Goal: Task Accomplishment & Management: Manage account settings

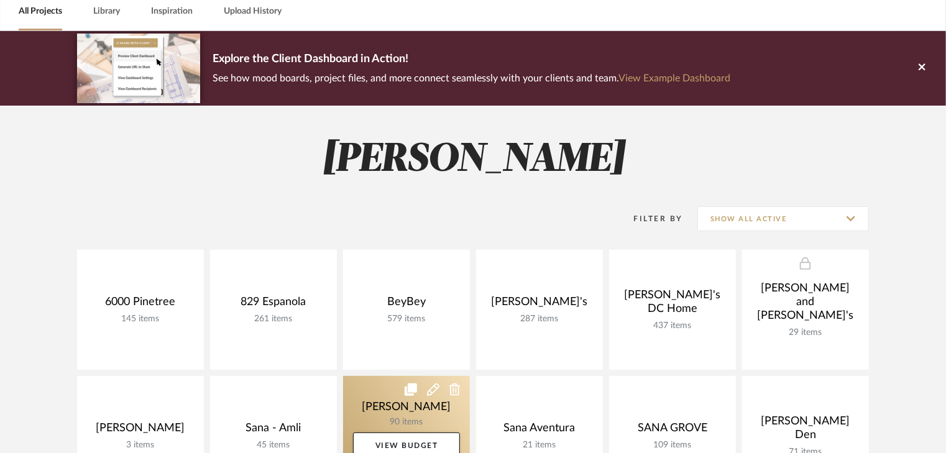
scroll to position [199, 0]
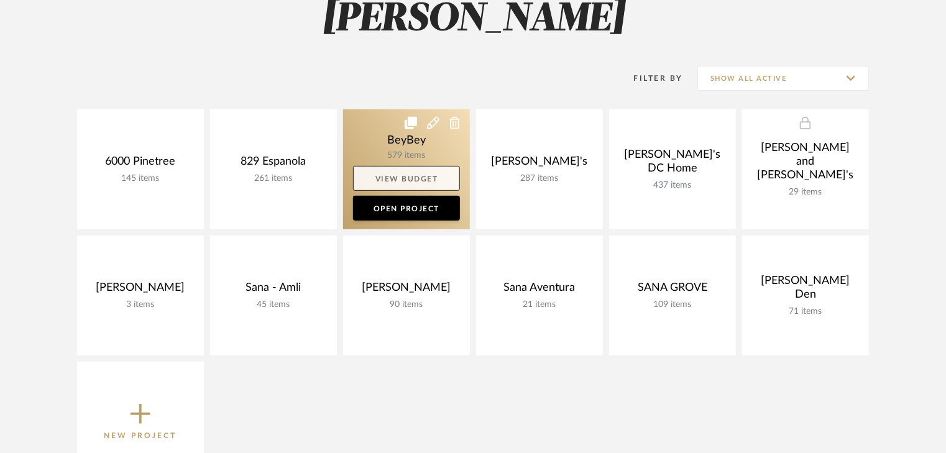
click at [385, 173] on link "View Budget" at bounding box center [406, 178] width 107 height 25
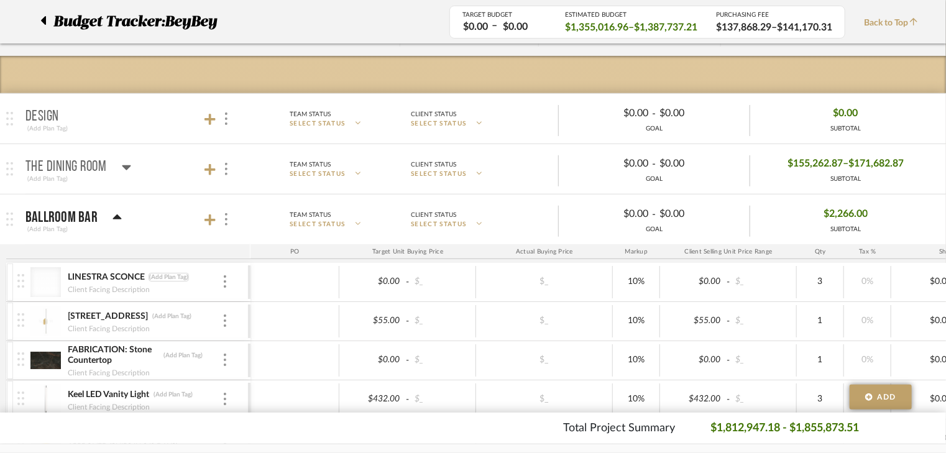
scroll to position [249, 0]
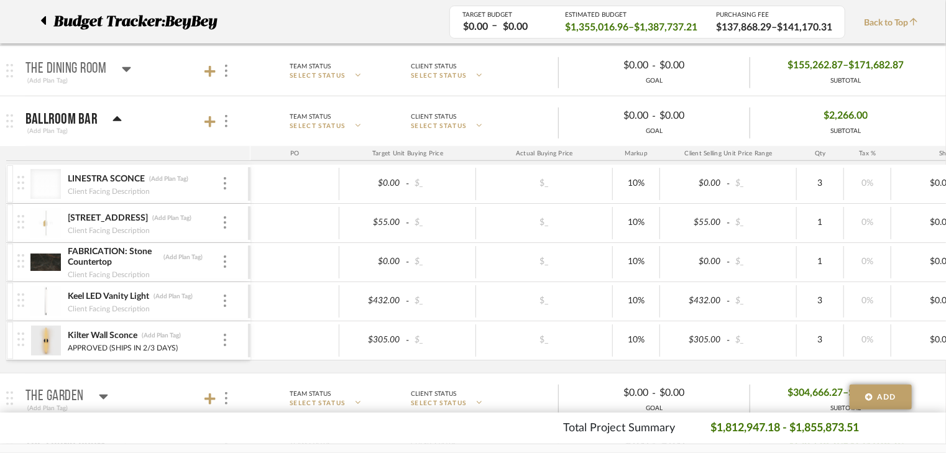
click at [115, 120] on icon at bounding box center [116, 119] width 9 height 15
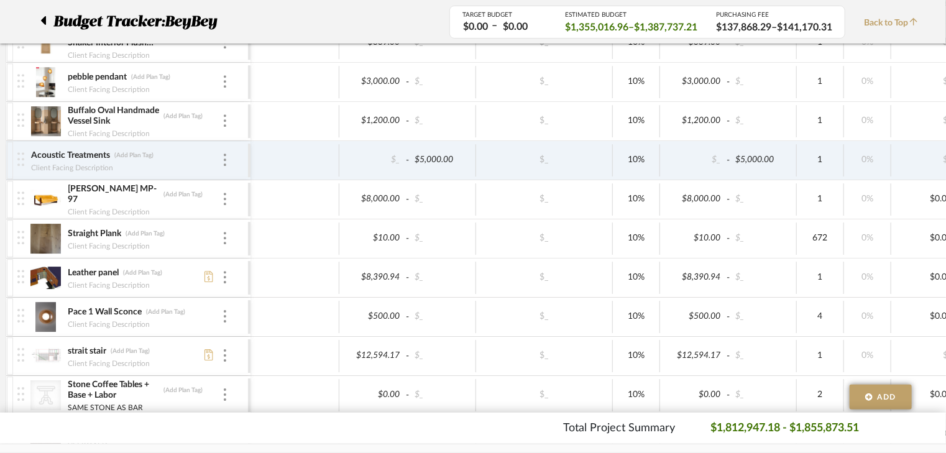
scroll to position [2188, 0]
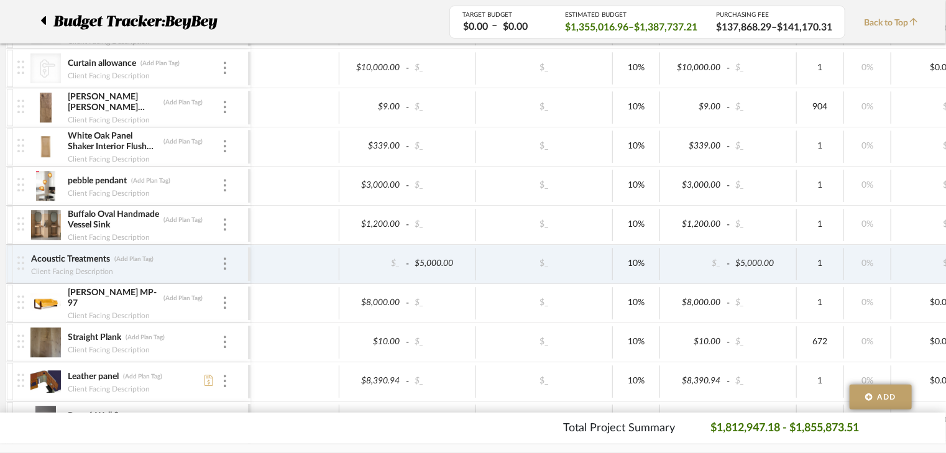
click at [42, 17] on icon at bounding box center [43, 20] width 6 height 15
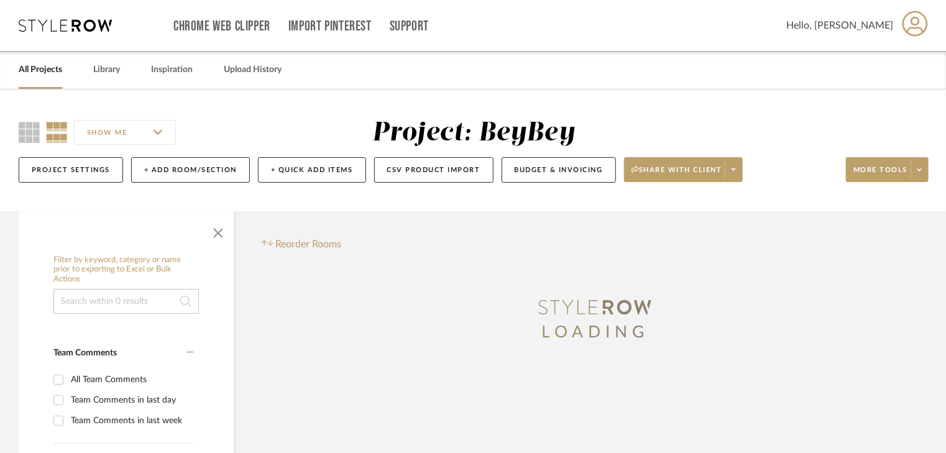
click at [50, 70] on link "All Projects" at bounding box center [41, 70] width 44 height 17
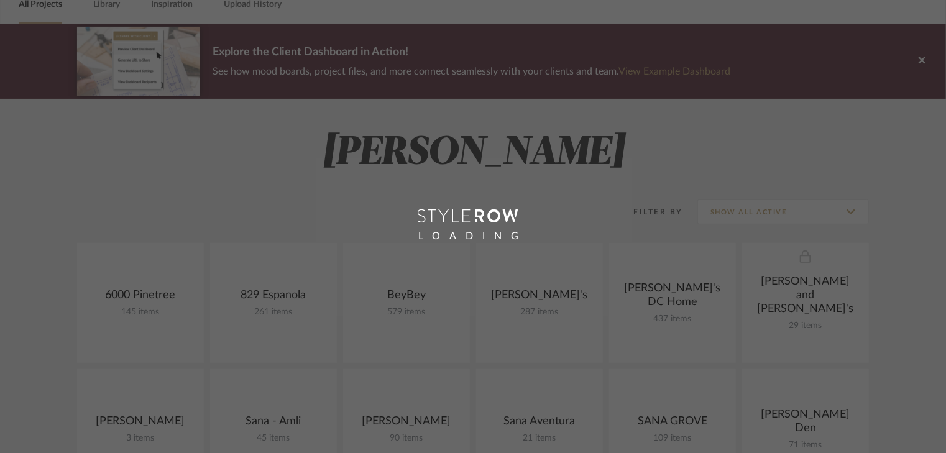
scroll to position [149, 0]
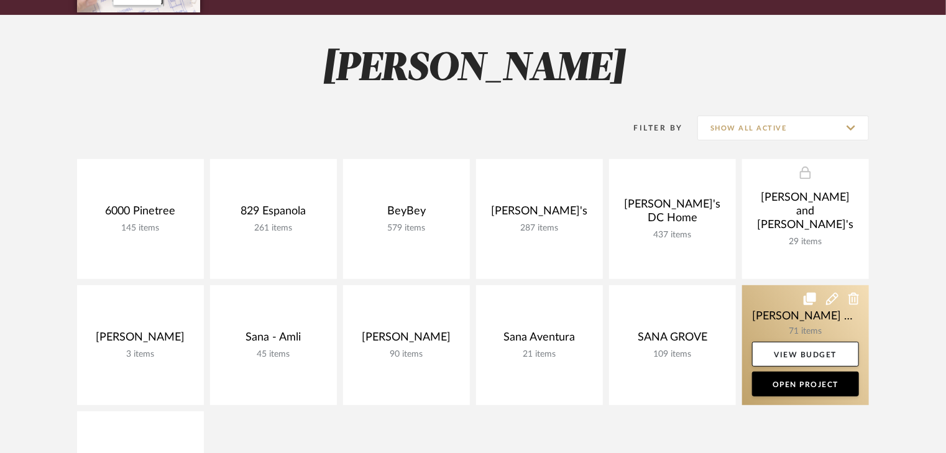
click at [767, 321] on link at bounding box center [805, 345] width 127 height 120
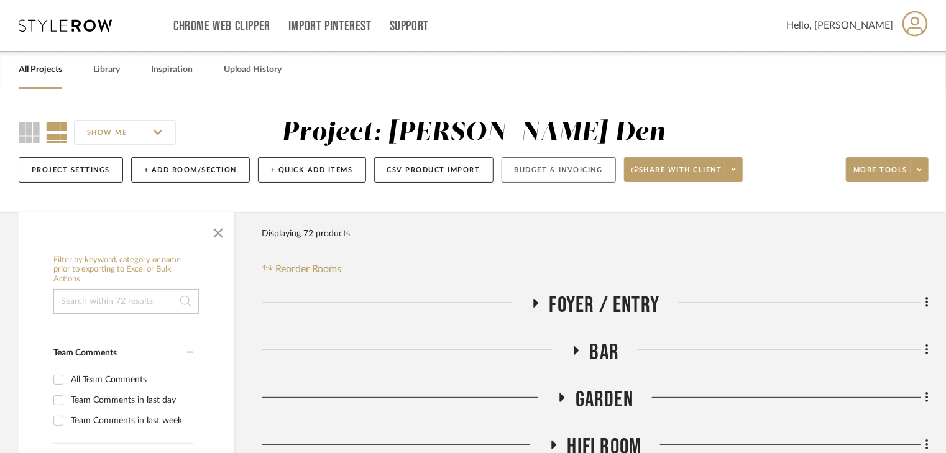
click at [572, 171] on button "Budget & Invoicing" at bounding box center [559, 169] width 114 height 25
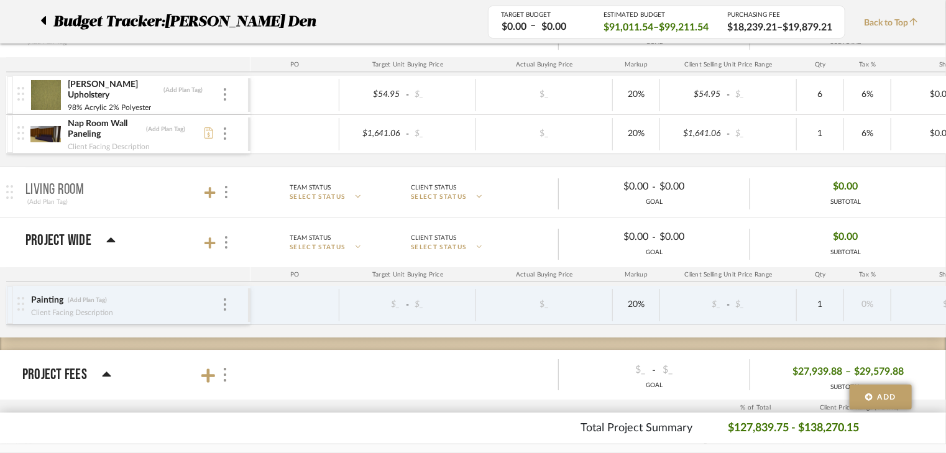
scroll to position [1889, 0]
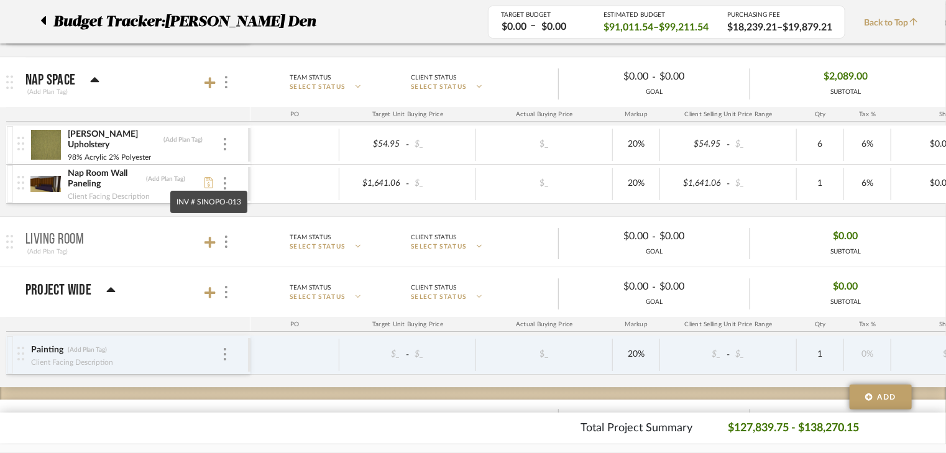
click at [210, 179] on icon at bounding box center [208, 182] width 9 height 11
